Goal: Task Accomplishment & Management: Use online tool/utility

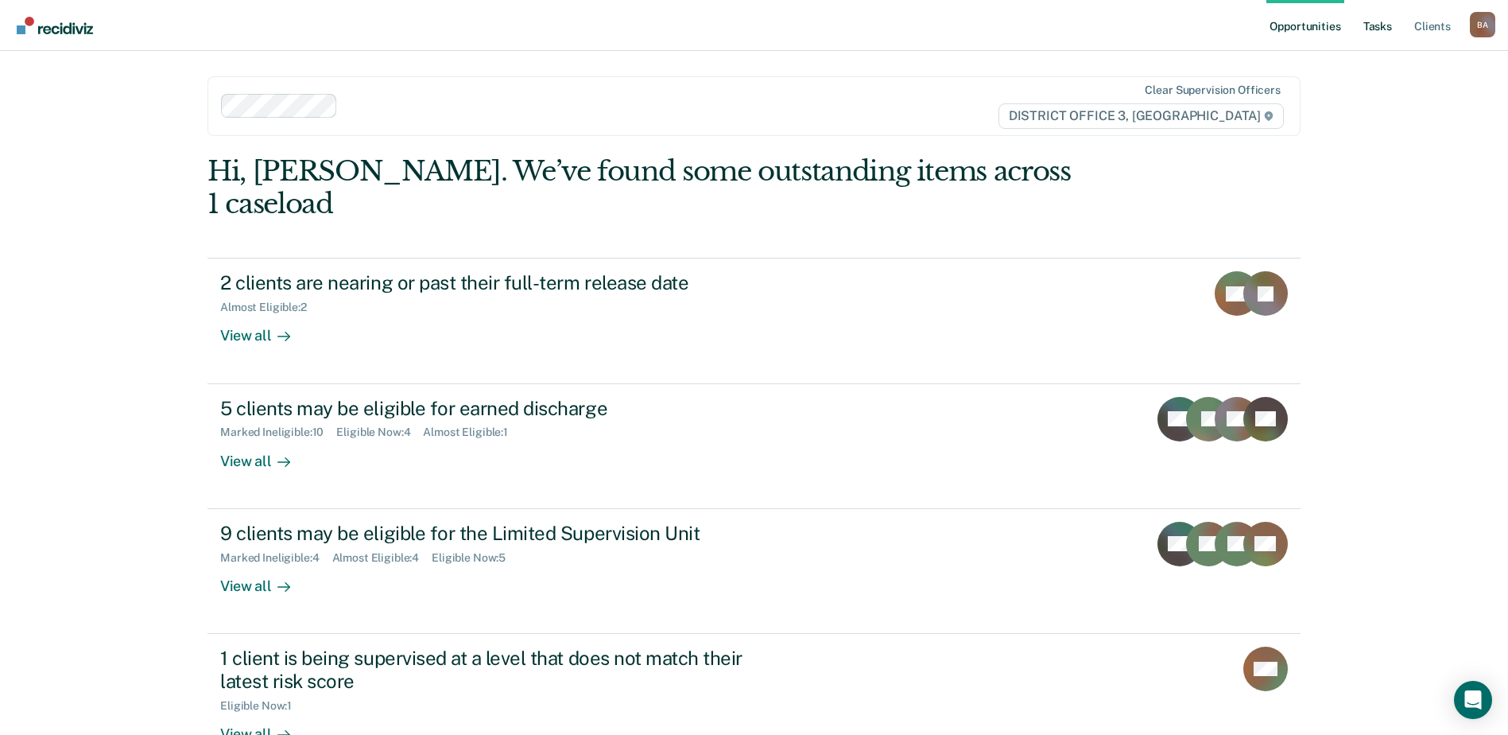
click at [1389, 26] on link "Tasks" at bounding box center [1377, 25] width 35 height 51
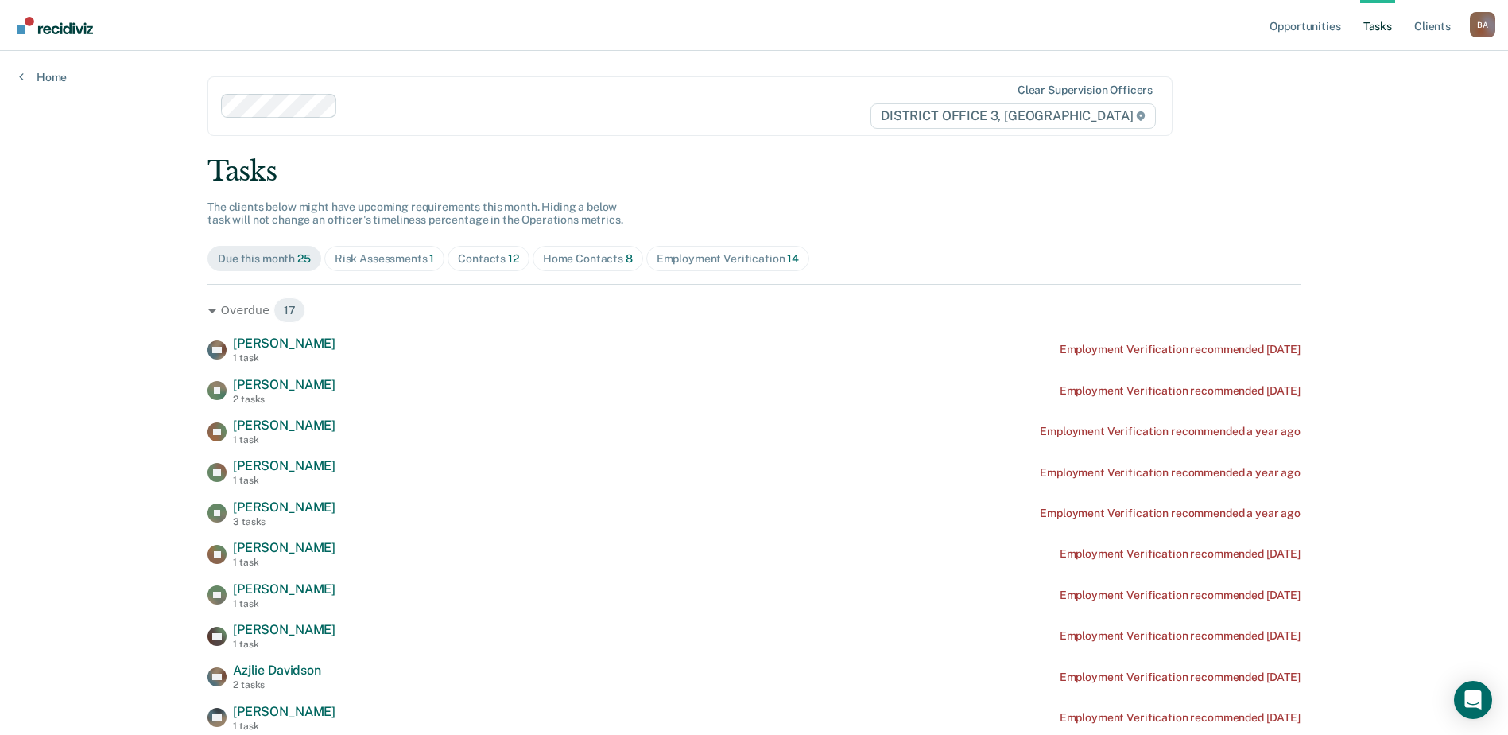
click at [578, 257] on div "Home Contacts 8" at bounding box center [588, 259] width 90 height 14
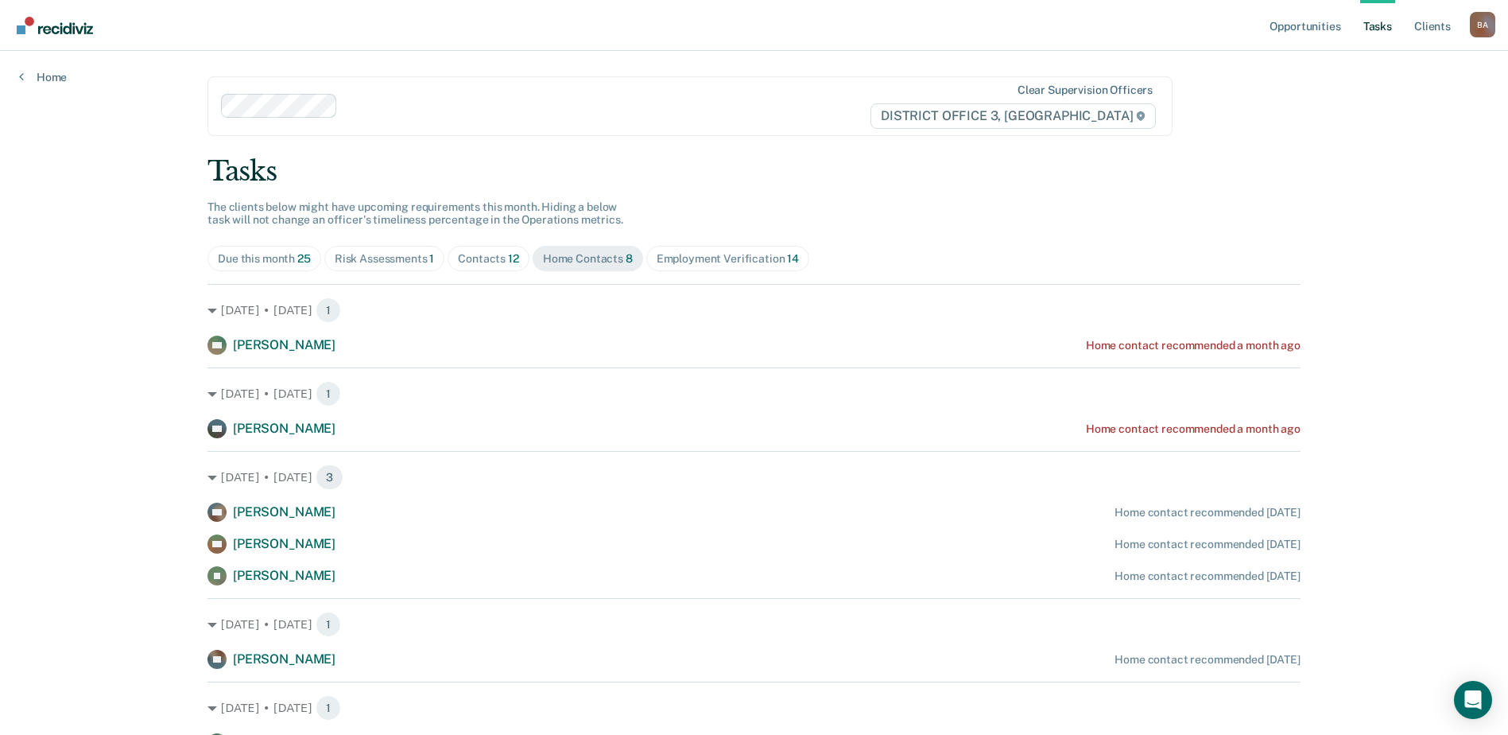
click at [388, 259] on div "Risk Assessments 1" at bounding box center [385, 259] width 100 height 14
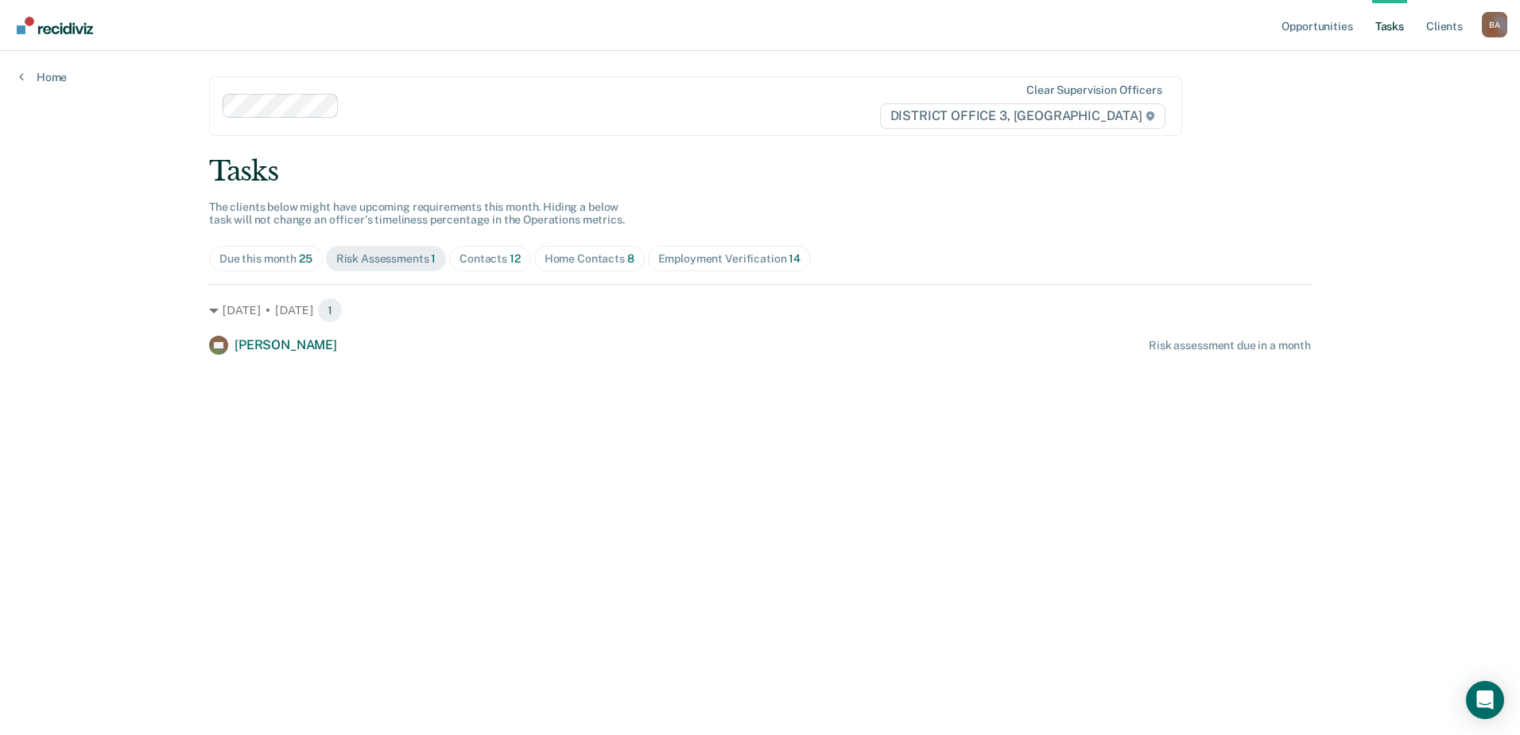
click at [270, 257] on div "Due this month 25" at bounding box center [265, 259] width 93 height 14
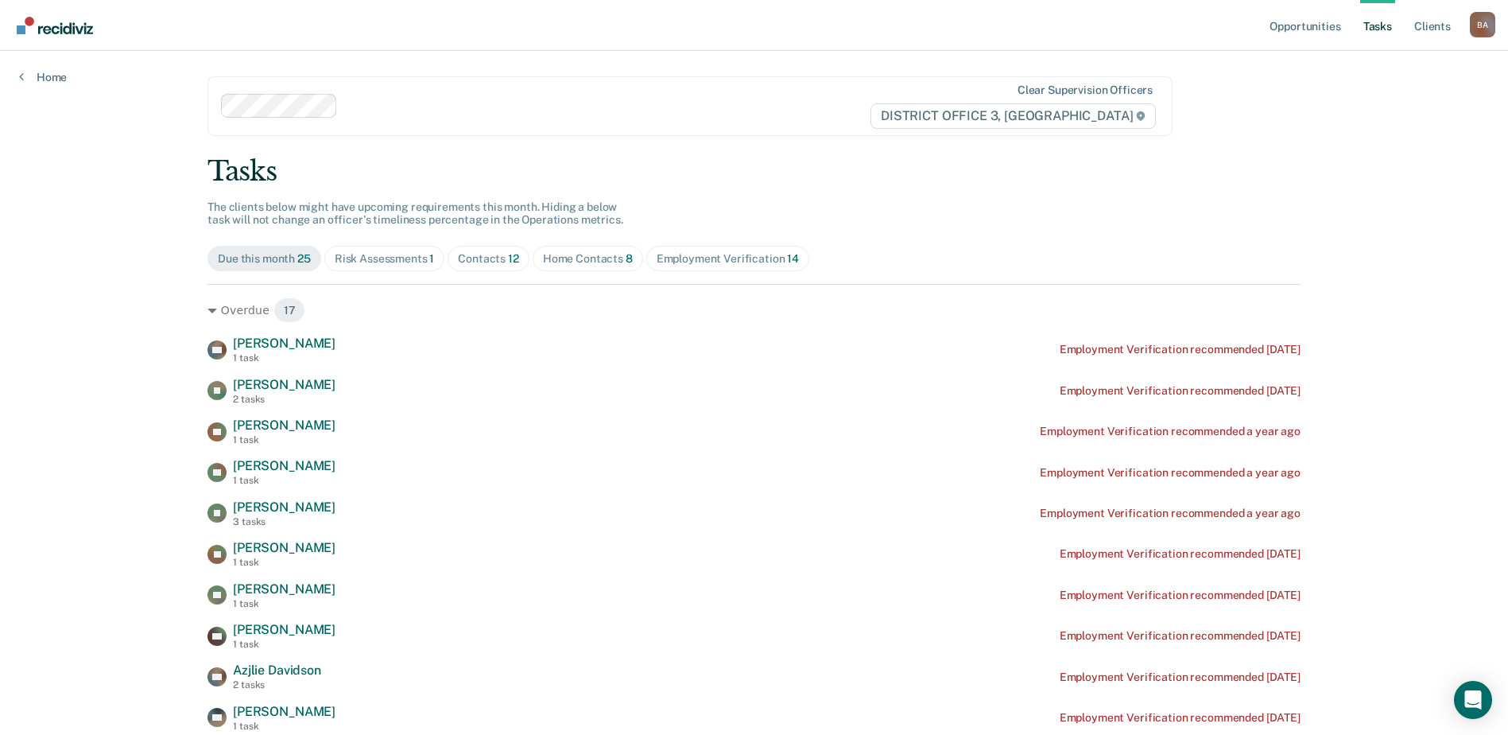
click at [511, 258] on span "12" at bounding box center [513, 258] width 11 height 13
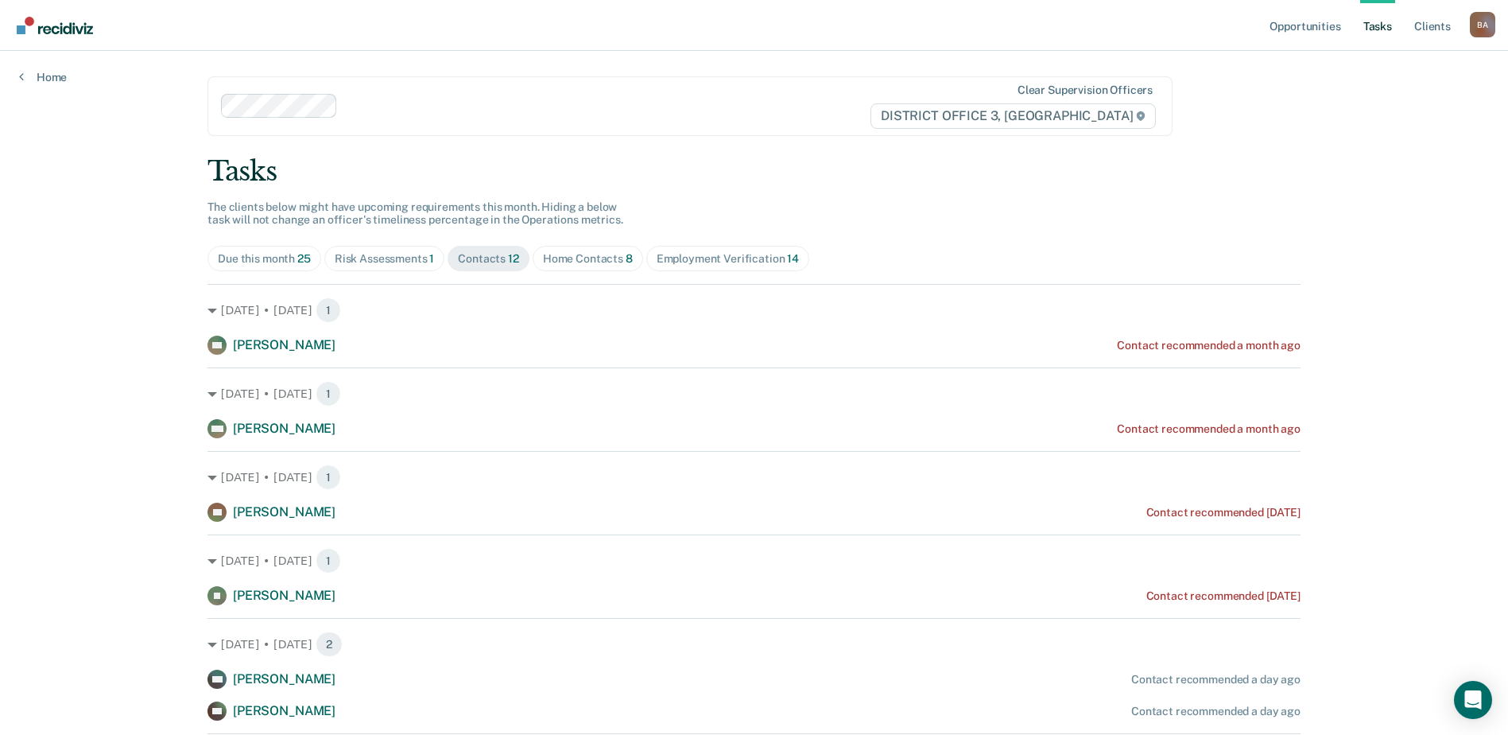
click at [393, 262] on div "Risk Assessments 1" at bounding box center [385, 259] width 100 height 14
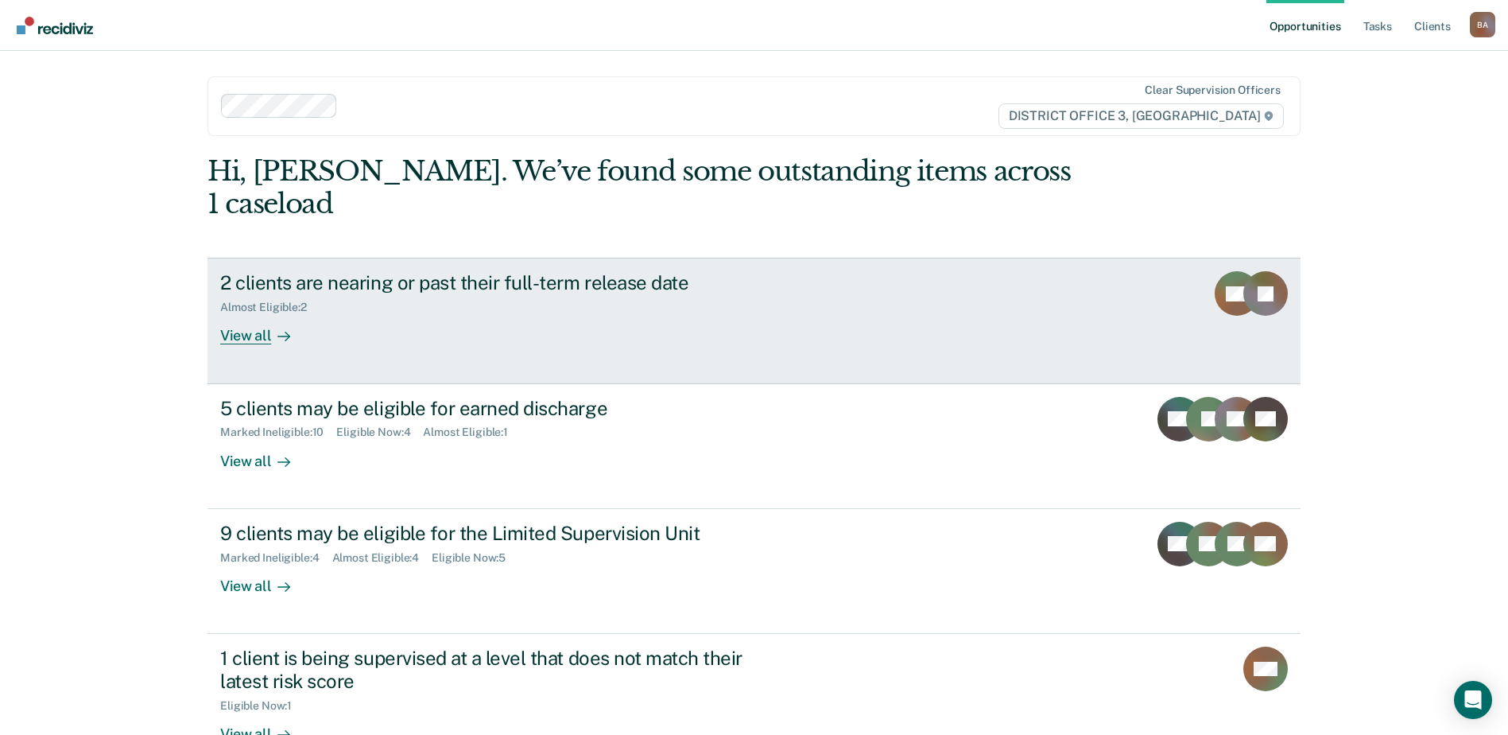
click at [237, 314] on div "View all" at bounding box center [264, 329] width 89 height 31
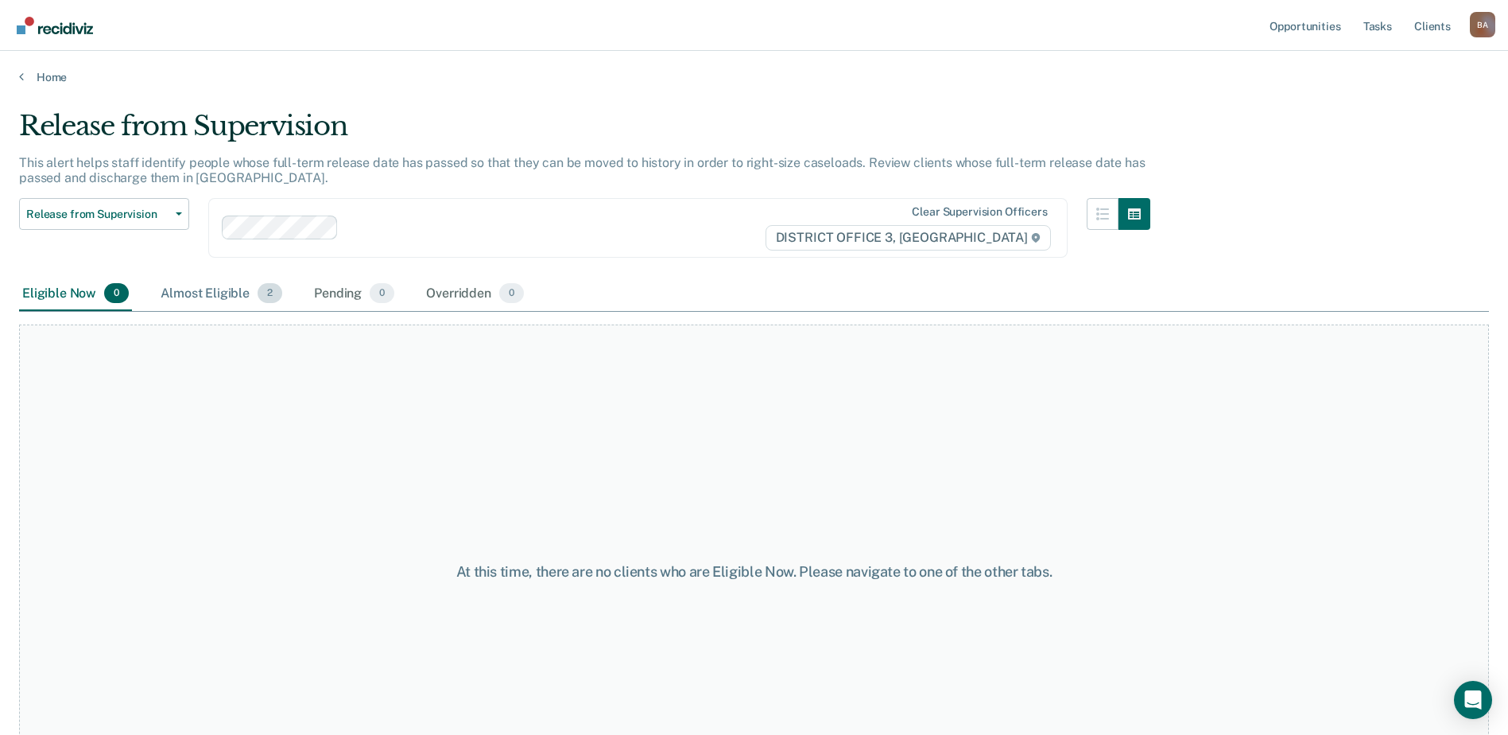
click at [219, 295] on div "Almost Eligible 2" at bounding box center [221, 294] width 128 height 35
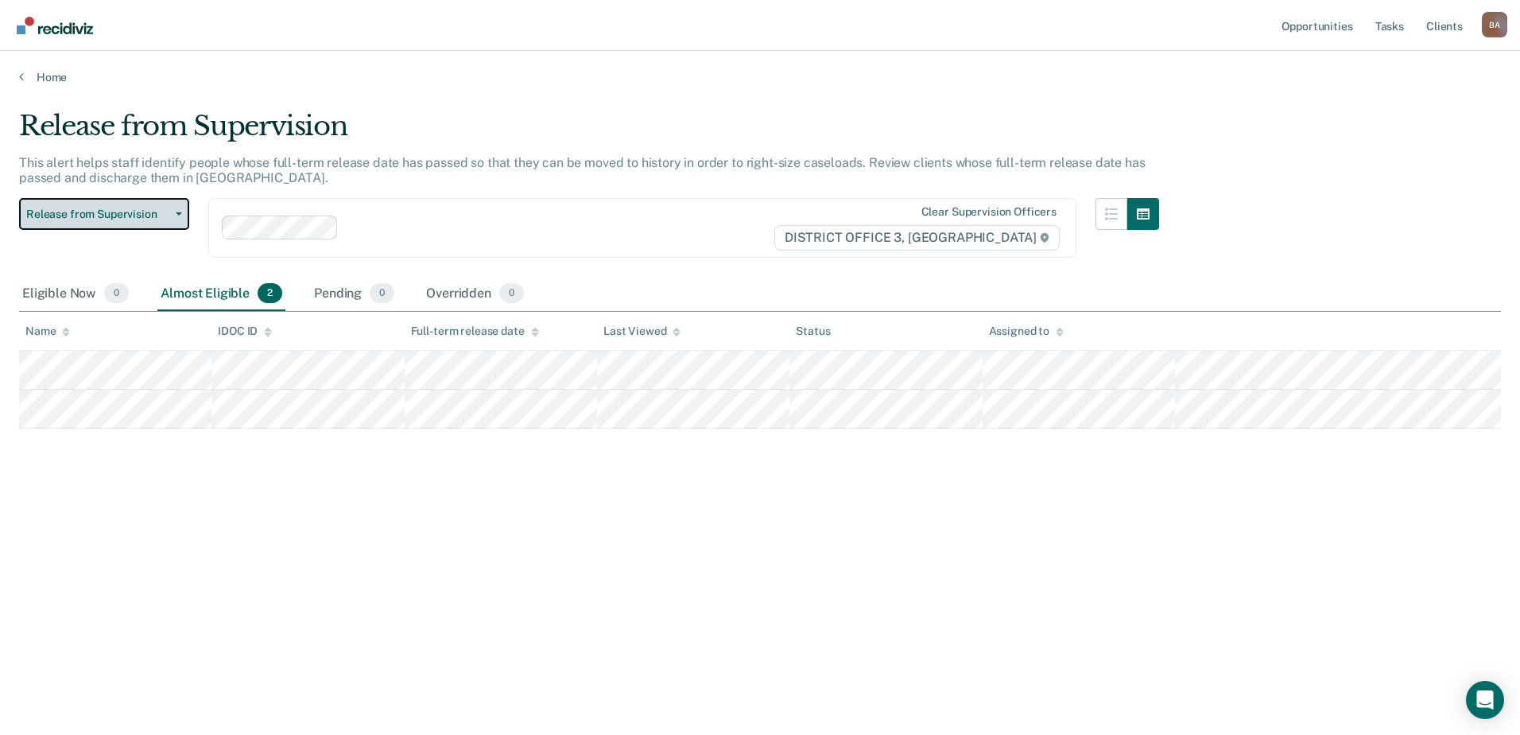
click at [103, 211] on span "Release from Supervision" at bounding box center [97, 215] width 143 height 14
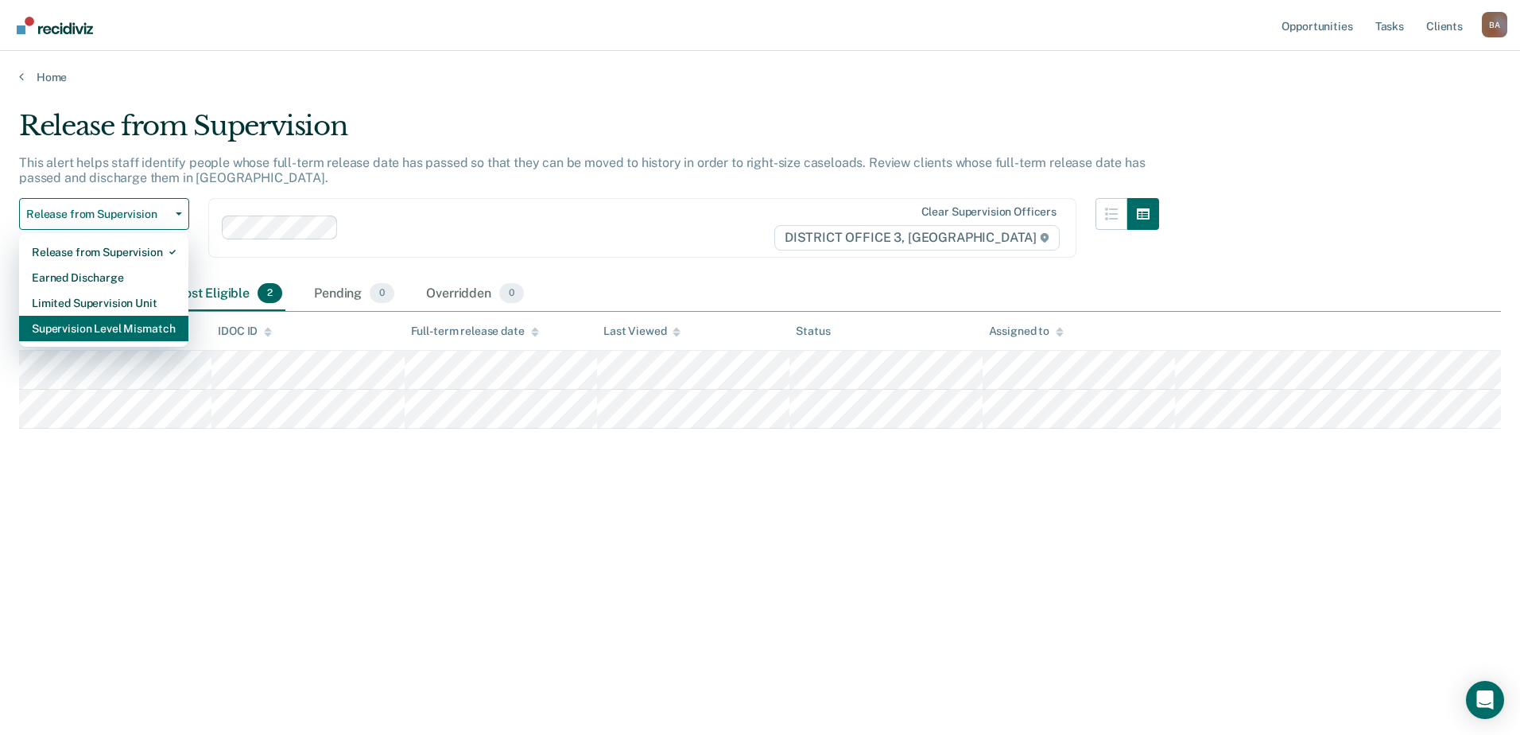
click at [95, 324] on div "Supervision Level Mismatch" at bounding box center [104, 328] width 144 height 25
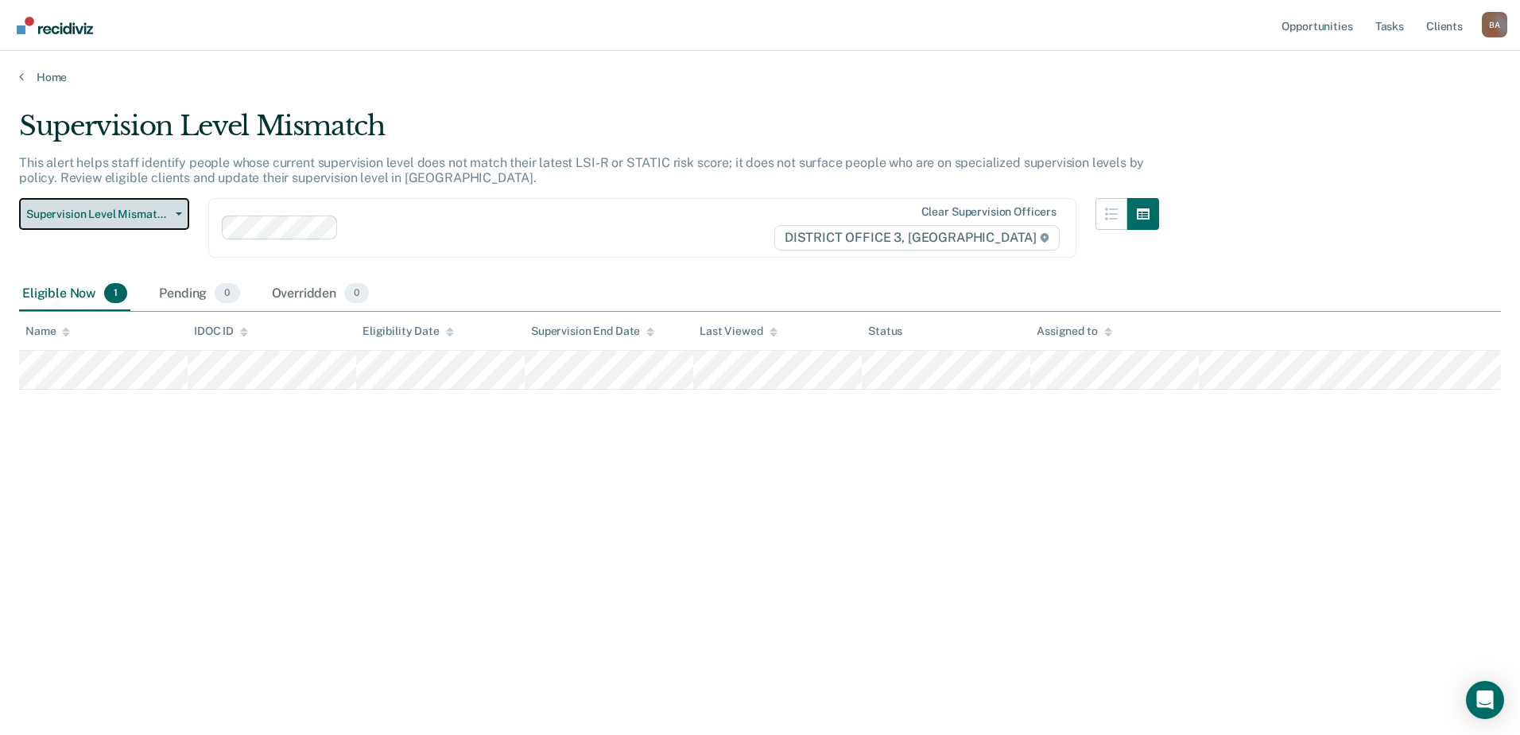
click at [176, 217] on button "Supervision Level Mismatch" at bounding box center [104, 214] width 170 height 32
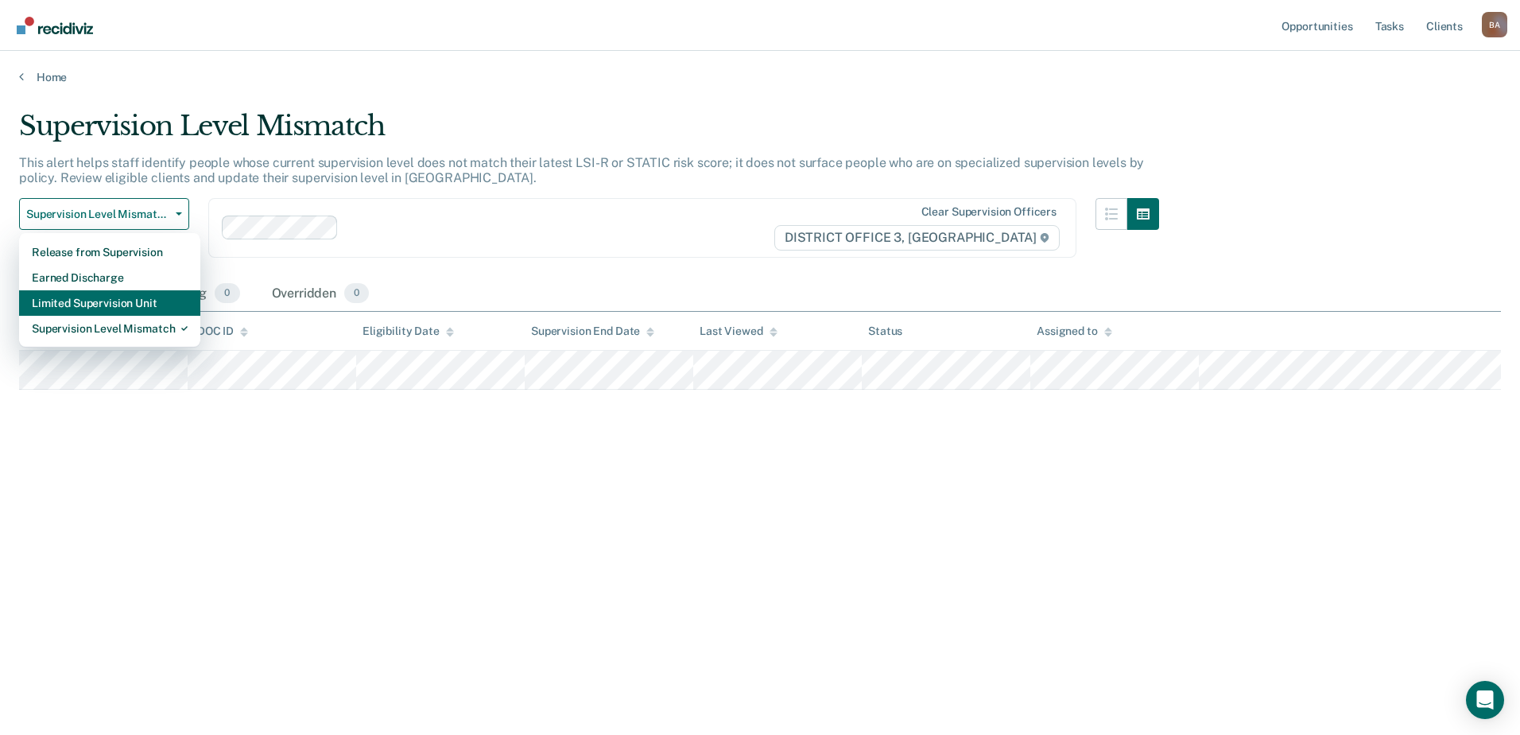
click at [87, 299] on div "Limited Supervision Unit" at bounding box center [110, 302] width 156 height 25
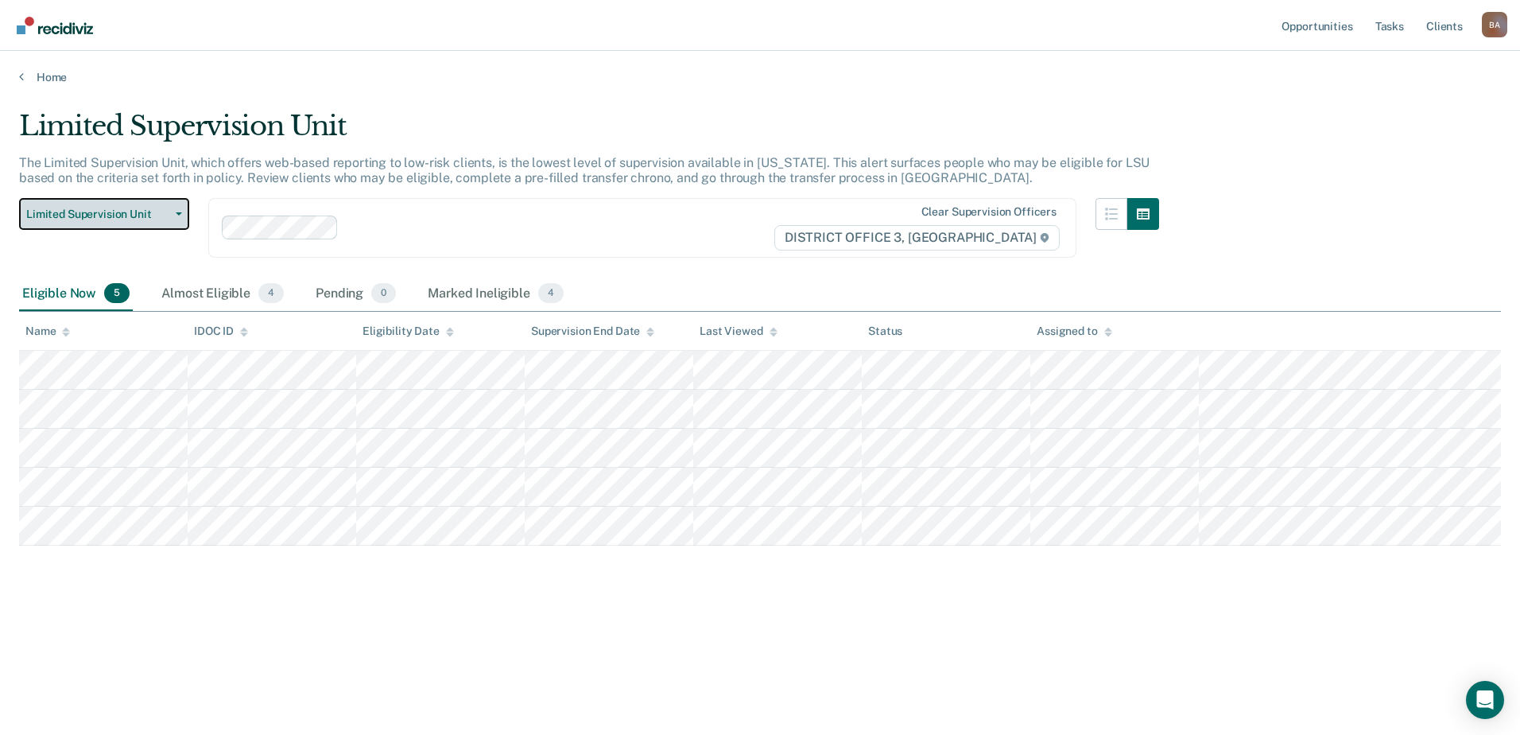
click at [123, 209] on span "Limited Supervision Unit" at bounding box center [97, 215] width 143 height 14
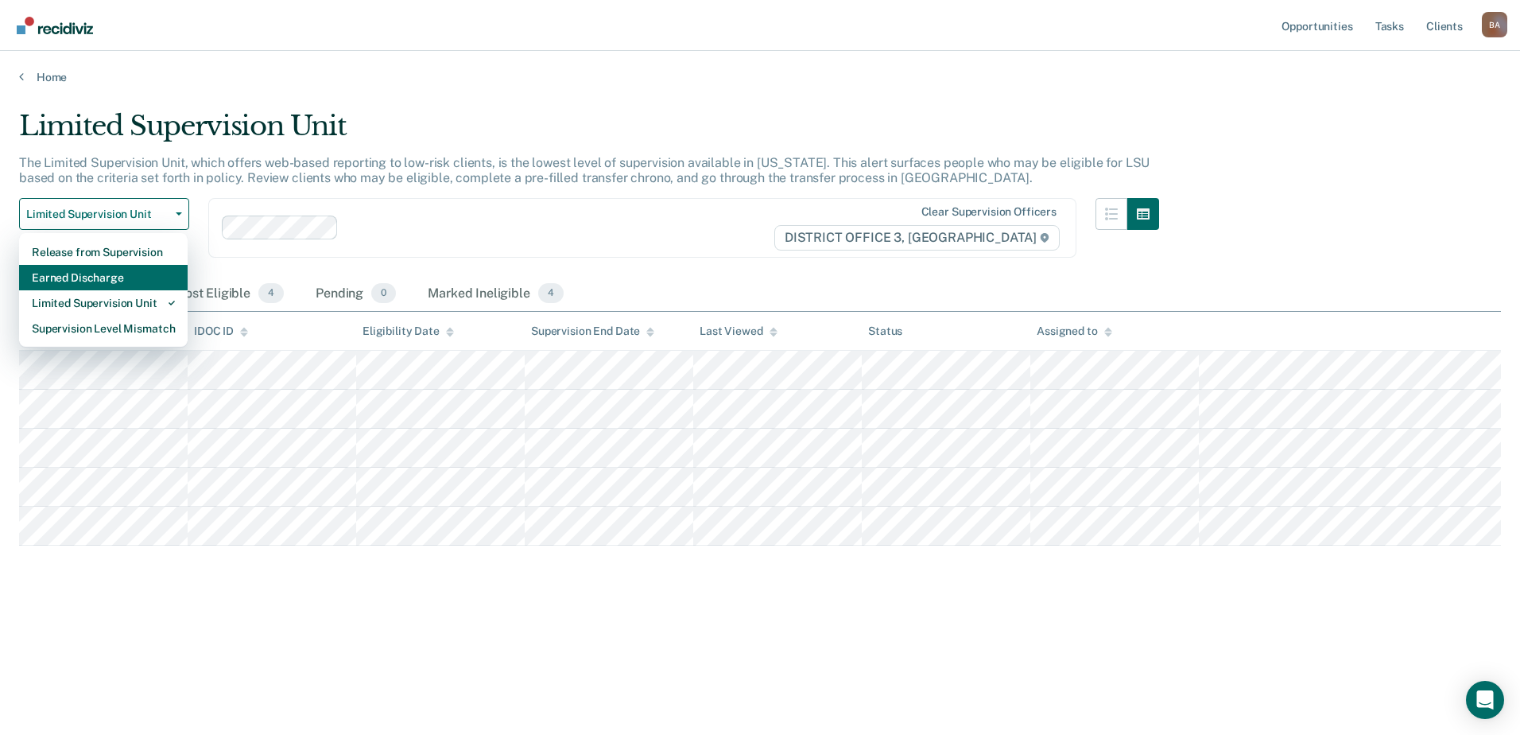
click at [76, 272] on div "Earned Discharge" at bounding box center [103, 277] width 143 height 25
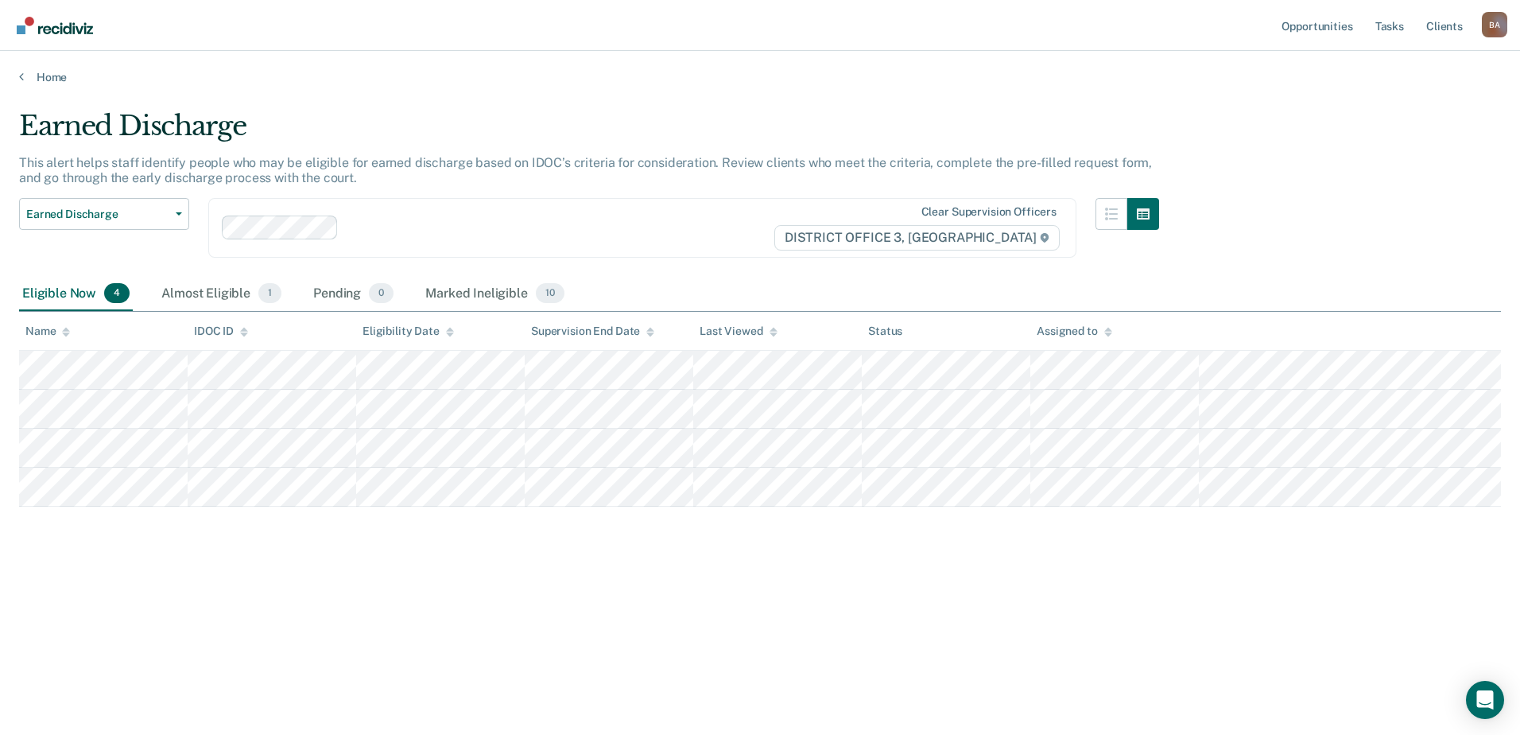
click at [139, 259] on div "Earned Discharge Release from Supervision Earned Discharge Limited Supervision …" at bounding box center [104, 237] width 170 height 79
click at [1309, 223] on div "Earned Discharge This alert helps staff identify people who may be eligible for…" at bounding box center [760, 363] width 1482 height 506
click at [258, 295] on span "1" at bounding box center [269, 293] width 23 height 21
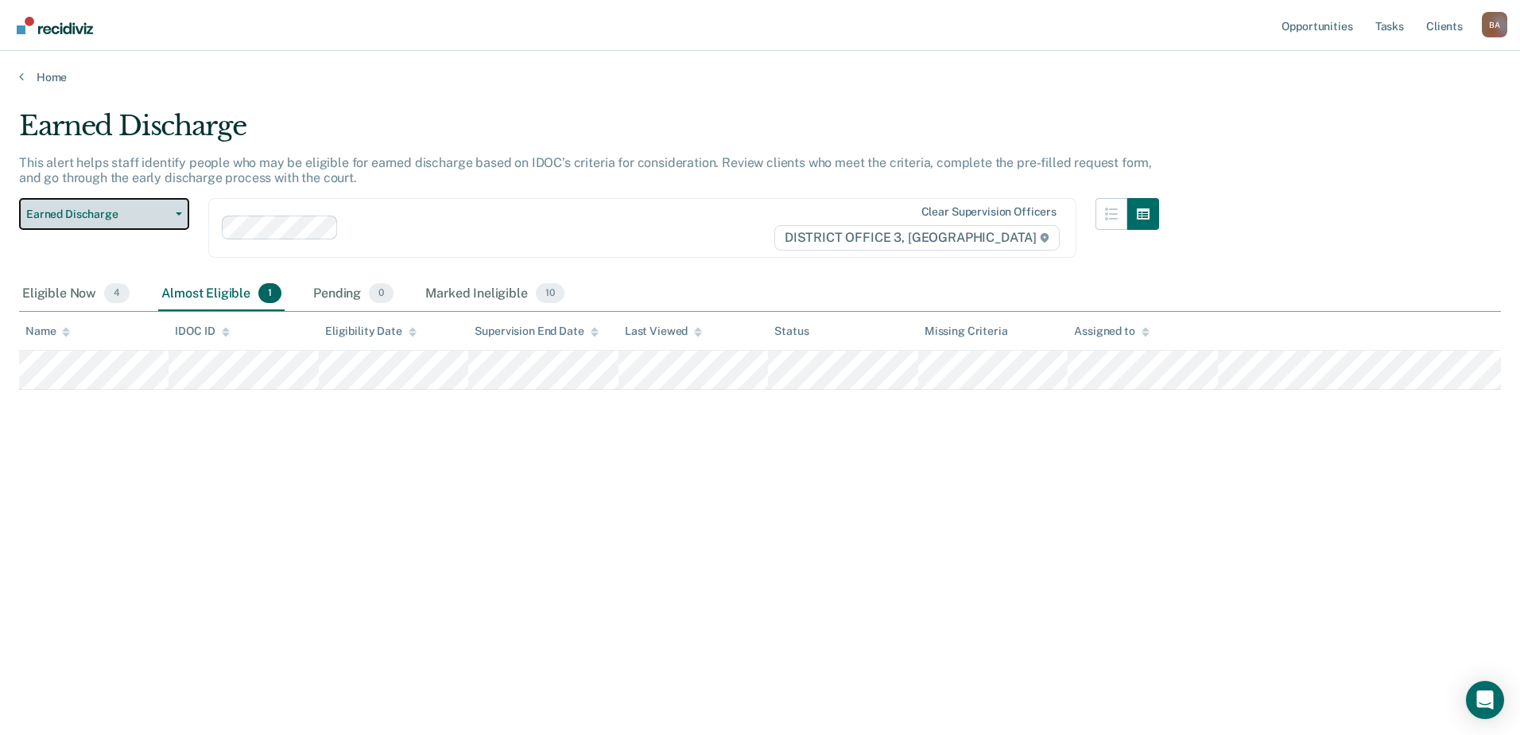
click at [173, 212] on span "button" at bounding box center [175, 213] width 13 height 3
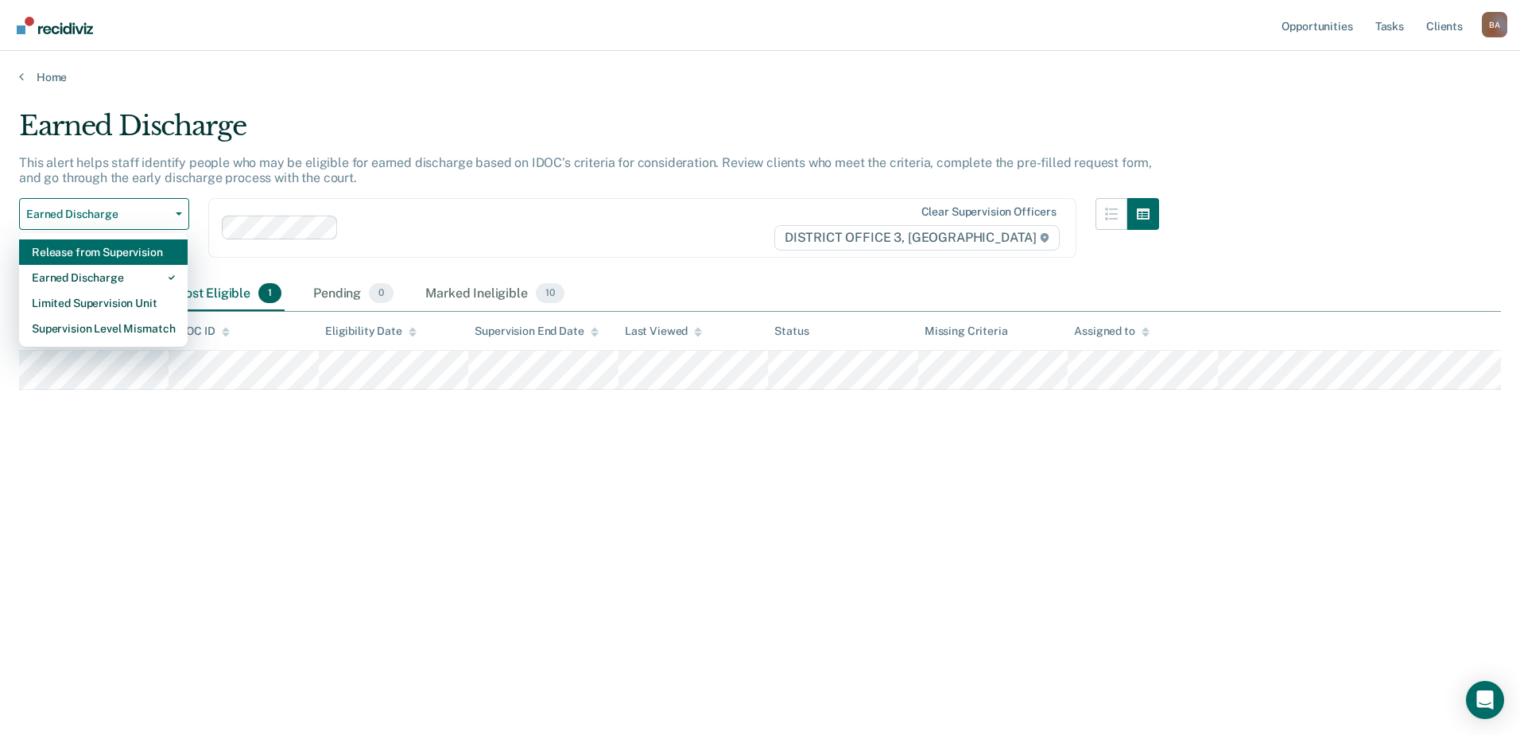
click at [68, 256] on div "Release from Supervision" at bounding box center [103, 251] width 143 height 25
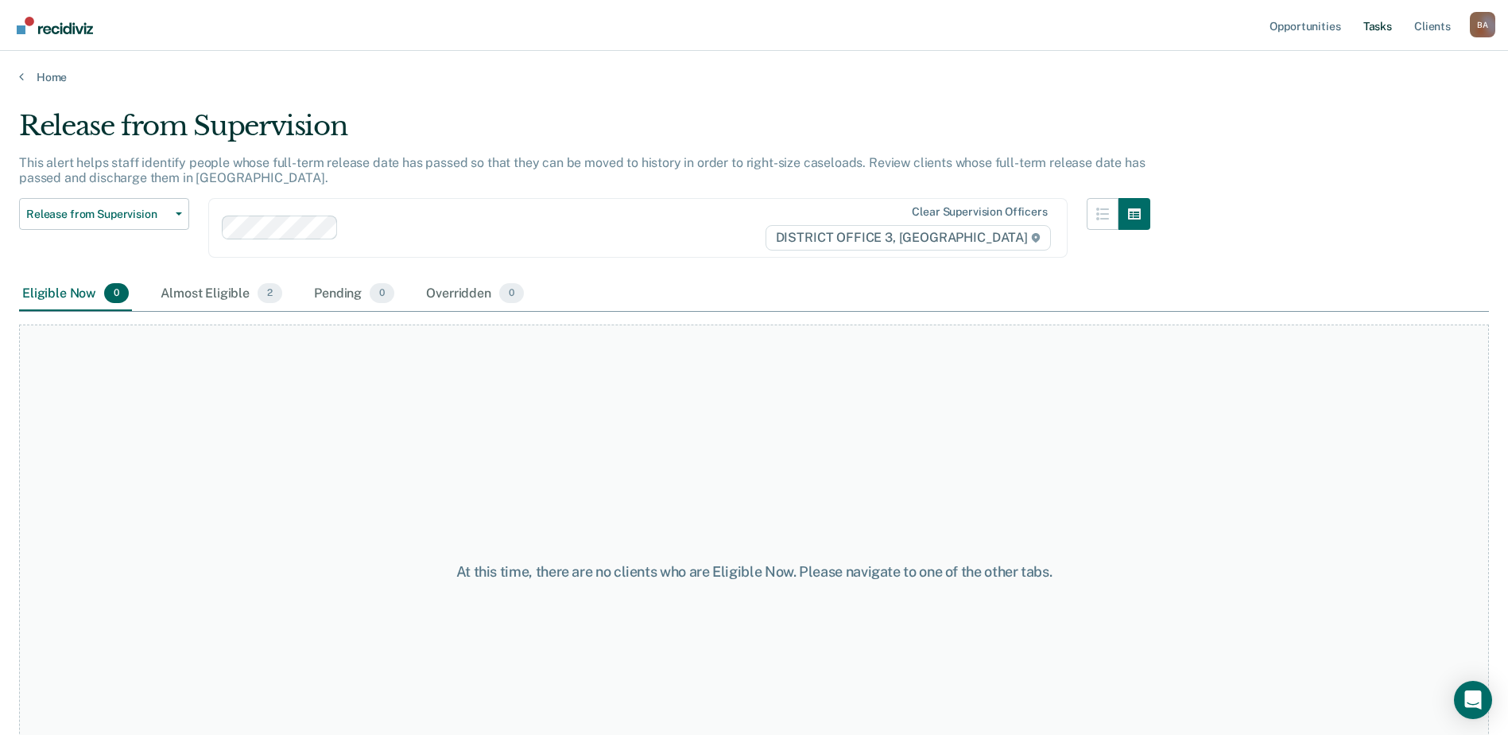
click at [1387, 21] on link "Tasks" at bounding box center [1377, 25] width 35 height 51
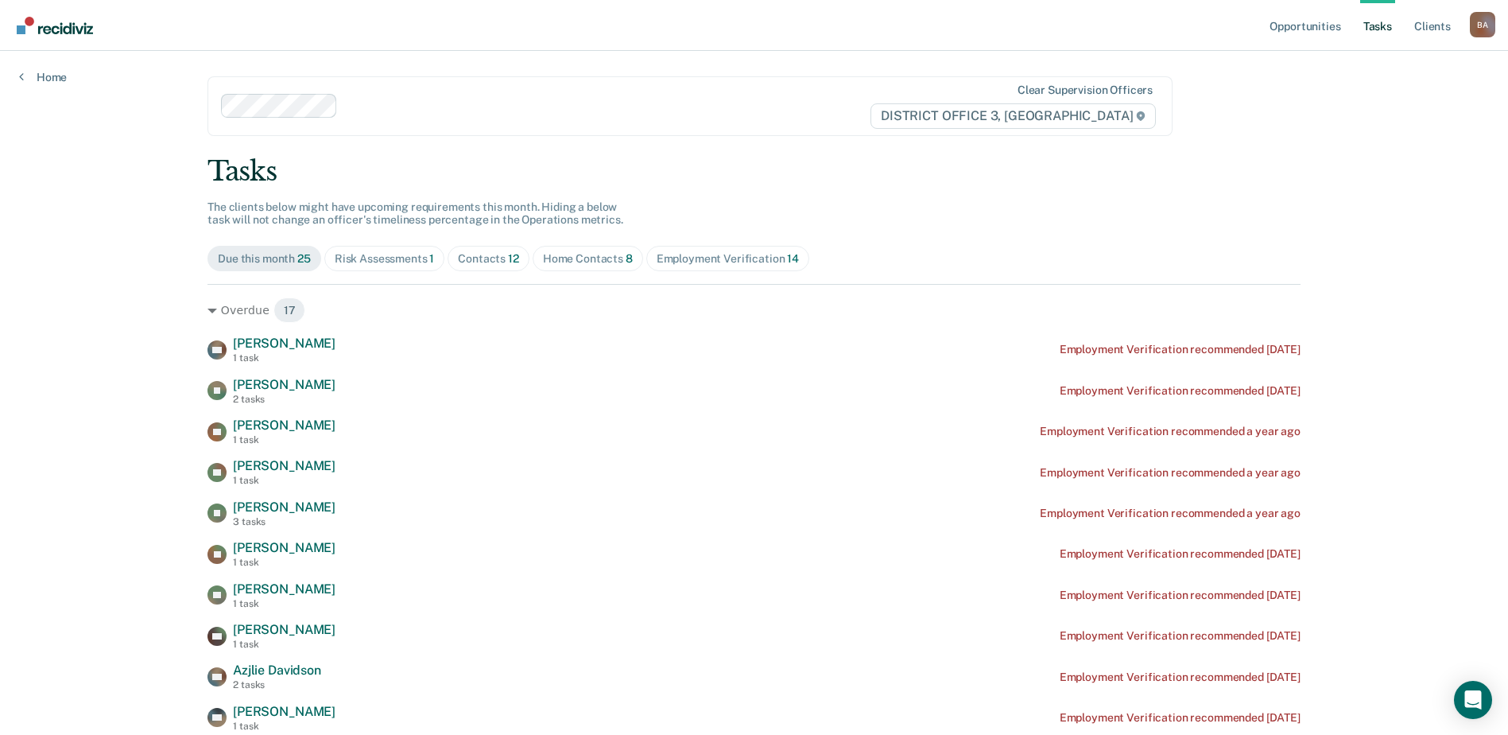
click at [37, 25] on img "Go to Recidiviz Home" at bounding box center [55, 25] width 76 height 17
